Goal: Transaction & Acquisition: Download file/media

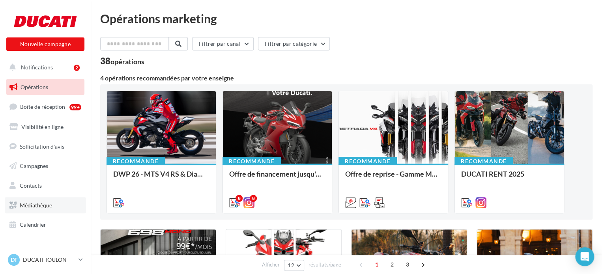
click at [30, 208] on span "Médiathèque" at bounding box center [36, 205] width 32 height 7
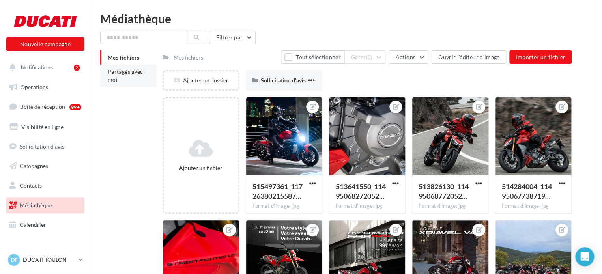
click at [142, 75] on span "Partagés avec moi" at bounding box center [126, 75] width 36 height 15
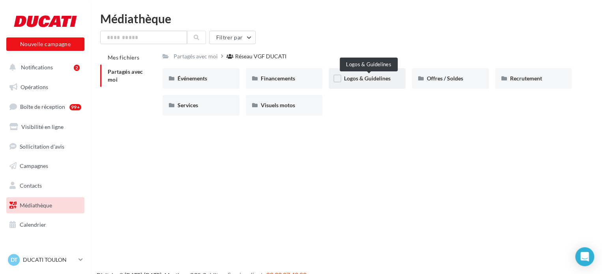
click at [354, 80] on span "Logos & Guidelines" at bounding box center [367, 78] width 47 height 7
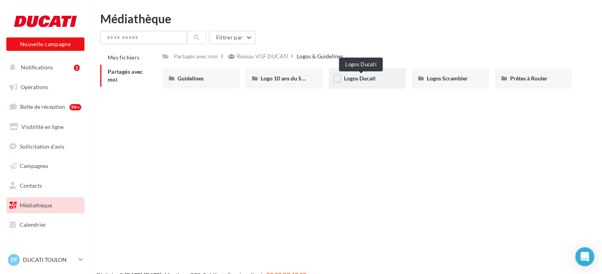
click at [369, 78] on span "Logos Ducati" at bounding box center [360, 78] width 32 height 7
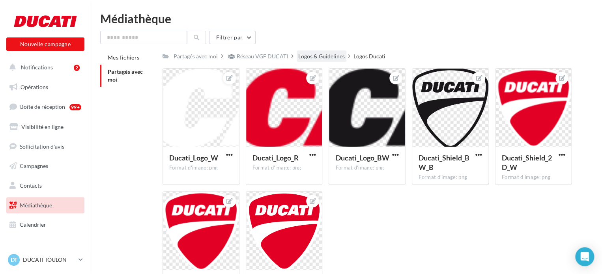
click at [323, 58] on div "Logos & Guidelines" at bounding box center [321, 56] width 47 height 8
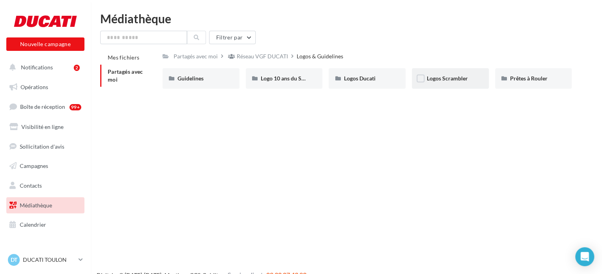
click at [452, 73] on div "Logos Scrambler" at bounding box center [450, 78] width 77 height 21
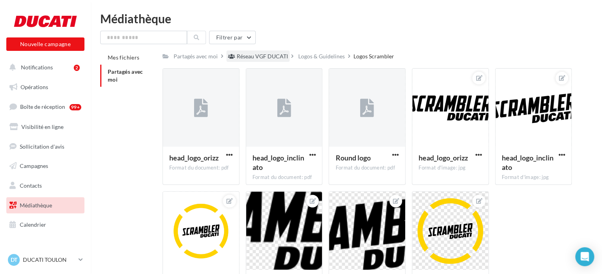
click at [280, 56] on div "Réseau VGF DUCATI" at bounding box center [262, 56] width 51 height 8
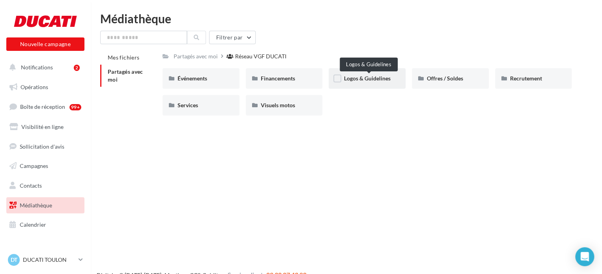
click at [362, 80] on span "Logos & Guidelines" at bounding box center [367, 78] width 47 height 7
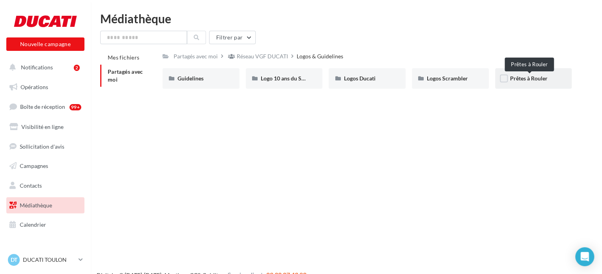
click at [519, 79] on span "Prêtes à Rouler" at bounding box center [528, 78] width 37 height 7
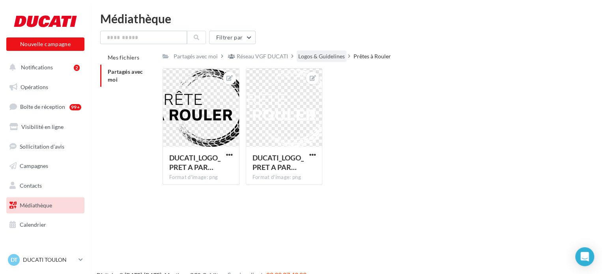
click at [338, 54] on div "Logos & Guidelines" at bounding box center [321, 56] width 47 height 8
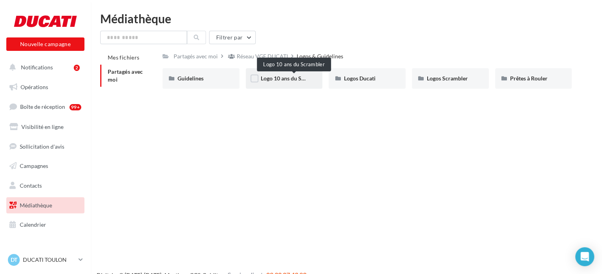
click at [270, 75] on span "Logo 10 ans du Scrambler" at bounding box center [292, 78] width 63 height 7
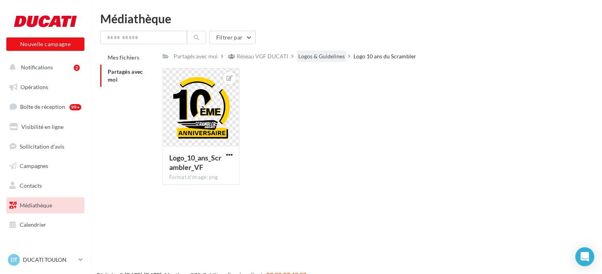
click at [338, 54] on div "Logos & Guidelines" at bounding box center [321, 56] width 47 height 8
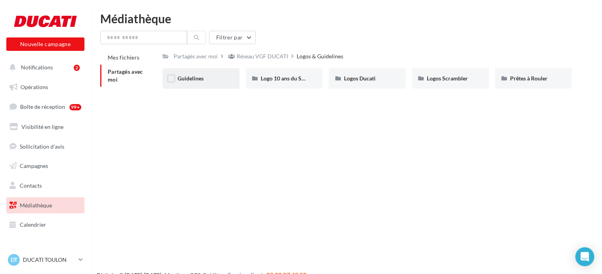
click at [211, 77] on div "Guidelines" at bounding box center [201, 79] width 47 height 8
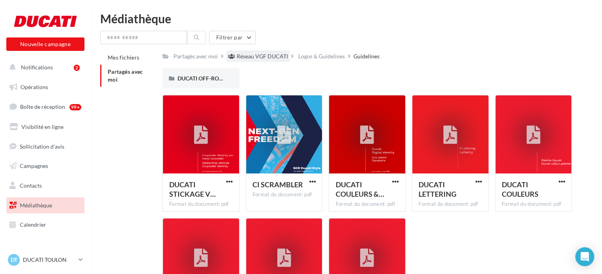
click at [270, 60] on div "Réseau VGF DUCATI" at bounding box center [262, 56] width 51 height 8
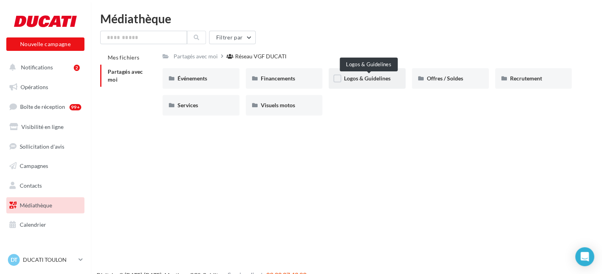
click at [361, 82] on span "Logos & Guidelines" at bounding box center [367, 78] width 47 height 7
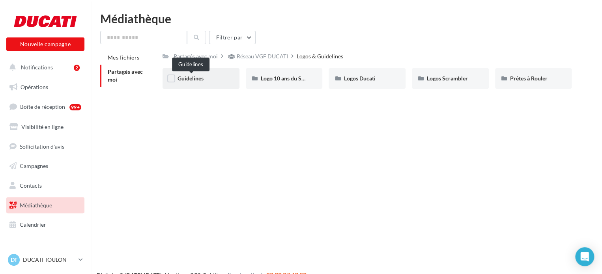
click at [193, 77] on span "Guidelines" at bounding box center [191, 78] width 26 height 7
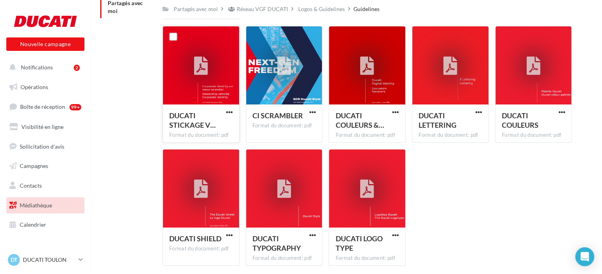
scroll to position [79, 0]
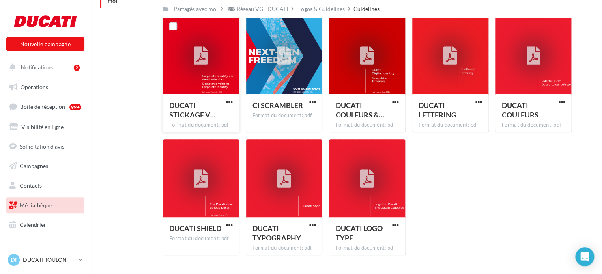
click at [187, 61] on div at bounding box center [201, 56] width 30 height 30
click at [237, 100] on div "DUCATI STICKAGE V… Format du document: pdf" at bounding box center [201, 112] width 76 height 37
click at [229, 101] on span "button" at bounding box center [229, 102] width 7 height 7
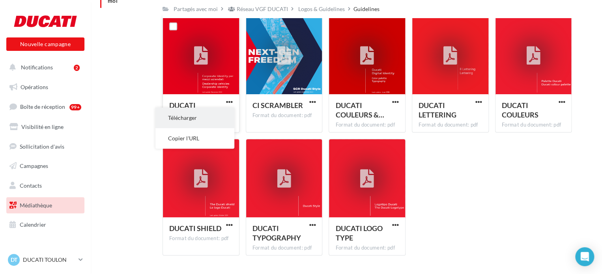
click at [215, 122] on button "Télécharger" at bounding box center [194, 118] width 79 height 21
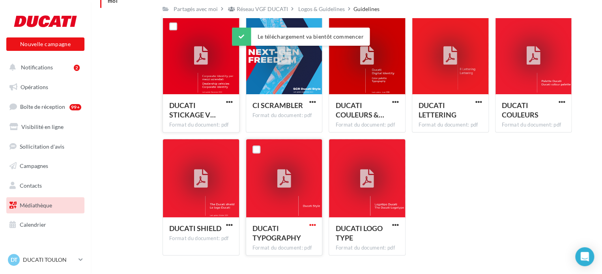
click at [309, 227] on span "button" at bounding box center [312, 225] width 7 height 7
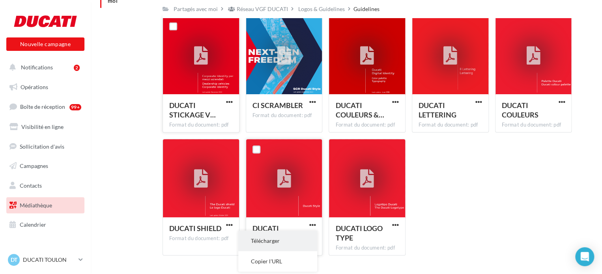
click at [294, 247] on button "Télécharger" at bounding box center [277, 241] width 79 height 21
